Goal: Information Seeking & Learning: Check status

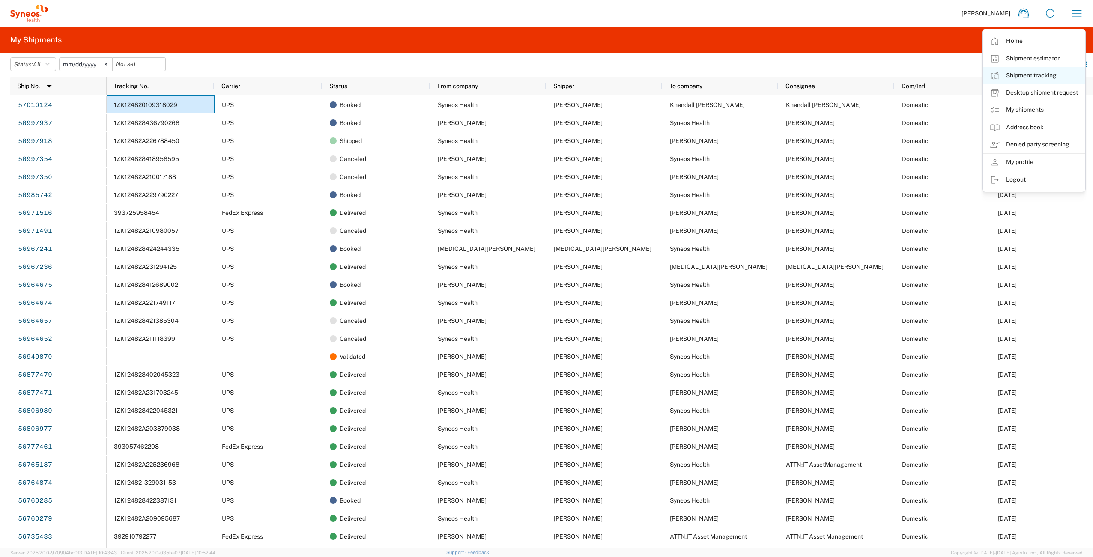
click at [1041, 78] on link "Shipment tracking" at bounding box center [1034, 75] width 102 height 17
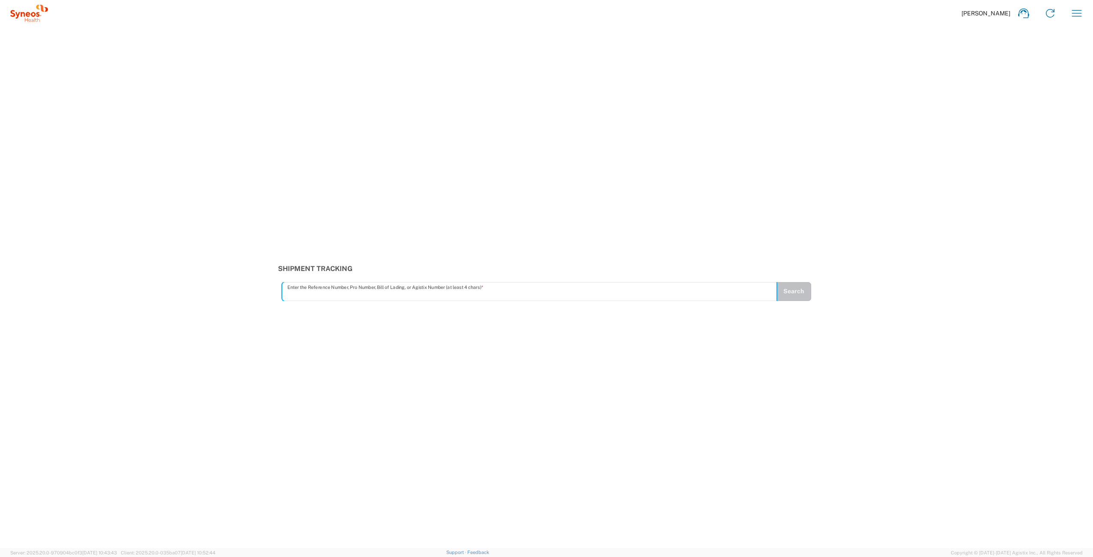
click at [461, 287] on input "text" at bounding box center [529, 291] width 484 height 15
type input "1ZK1248V0217150548"
click at [795, 293] on button "Search" at bounding box center [793, 291] width 35 height 19
click at [528, 295] on input "text" at bounding box center [529, 291] width 484 height 15
type input "1ZK1248V0217150548"
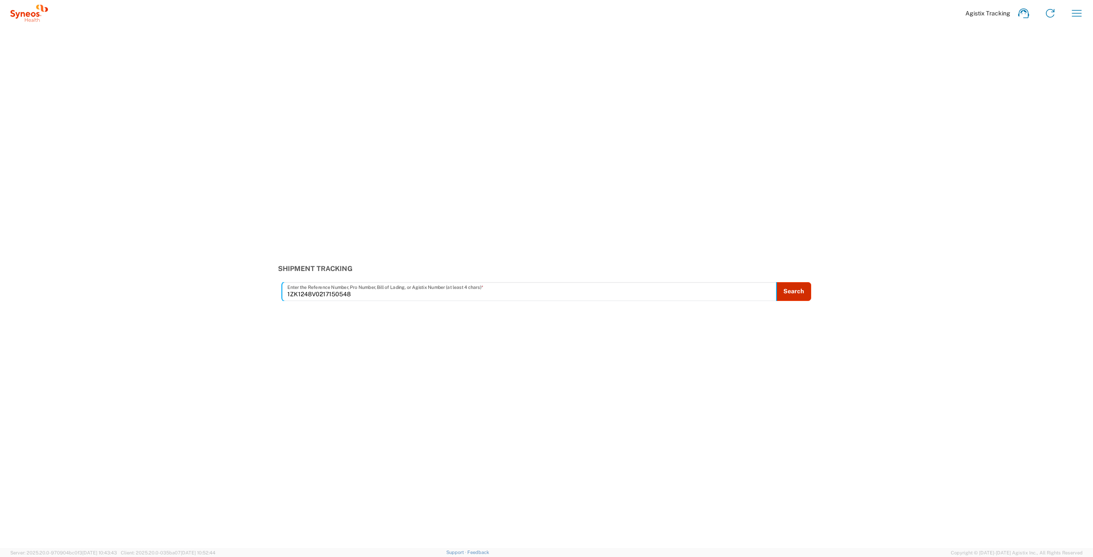
click at [795, 288] on button "Search" at bounding box center [793, 291] width 35 height 19
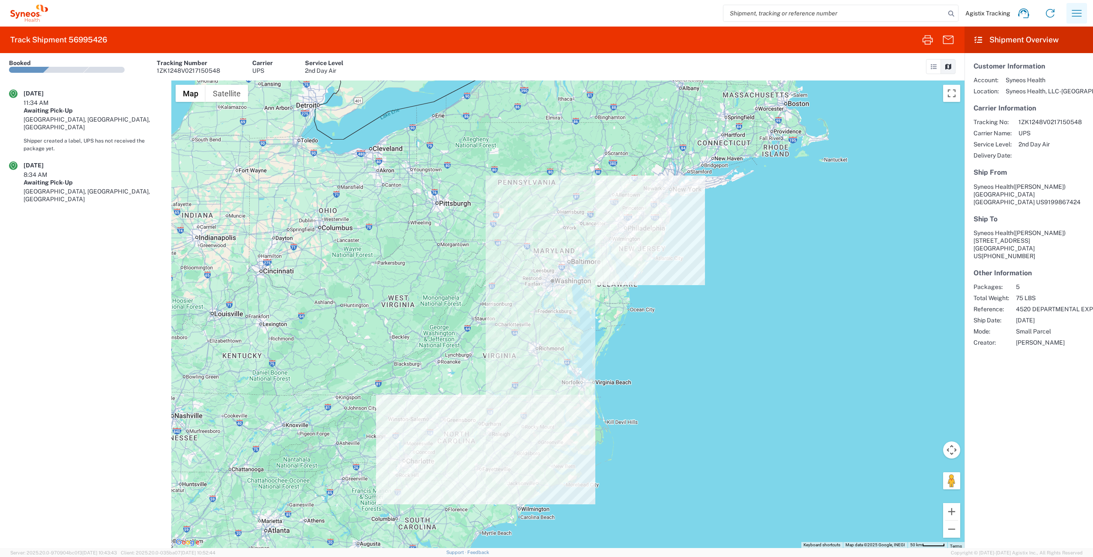
click at [1074, 15] on icon "button" at bounding box center [1077, 13] width 14 height 14
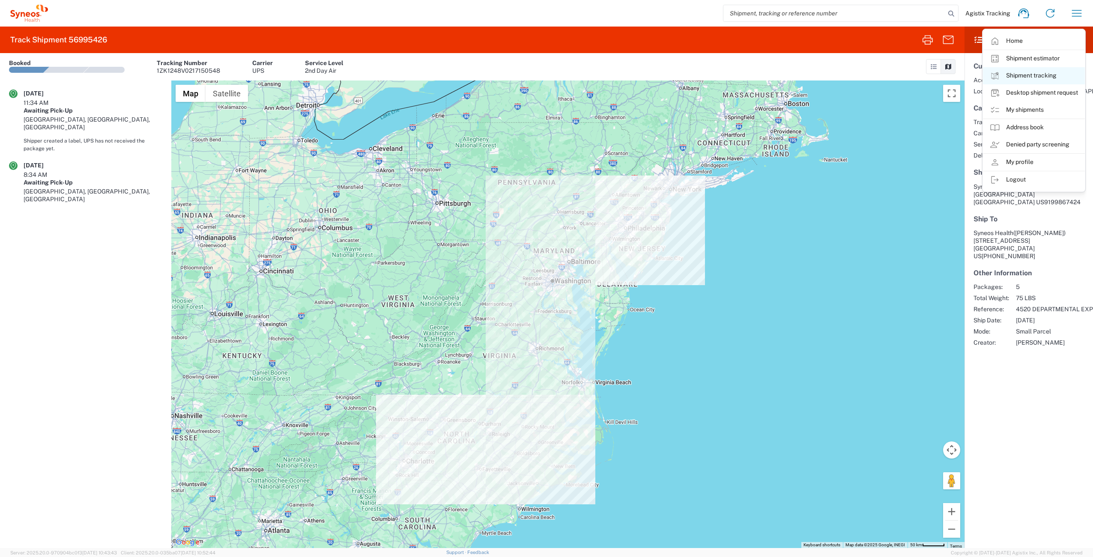
click at [1042, 75] on link "Shipment tracking" at bounding box center [1034, 75] width 102 height 17
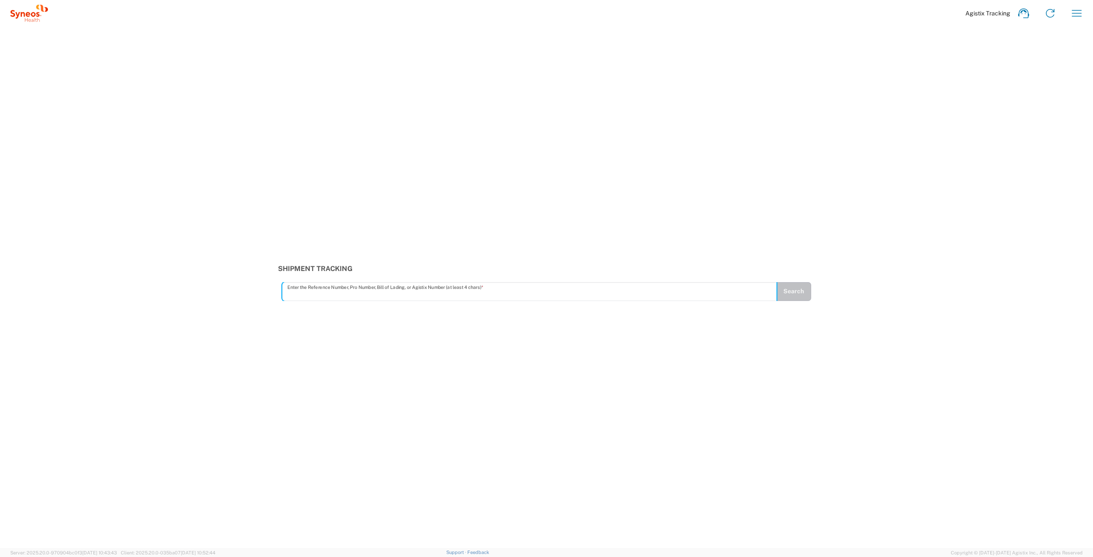
click at [329, 290] on input "text" at bounding box center [529, 291] width 484 height 15
type input "1zk1248v0237662814"
